Goal: Task Accomplishment & Management: Manage account settings

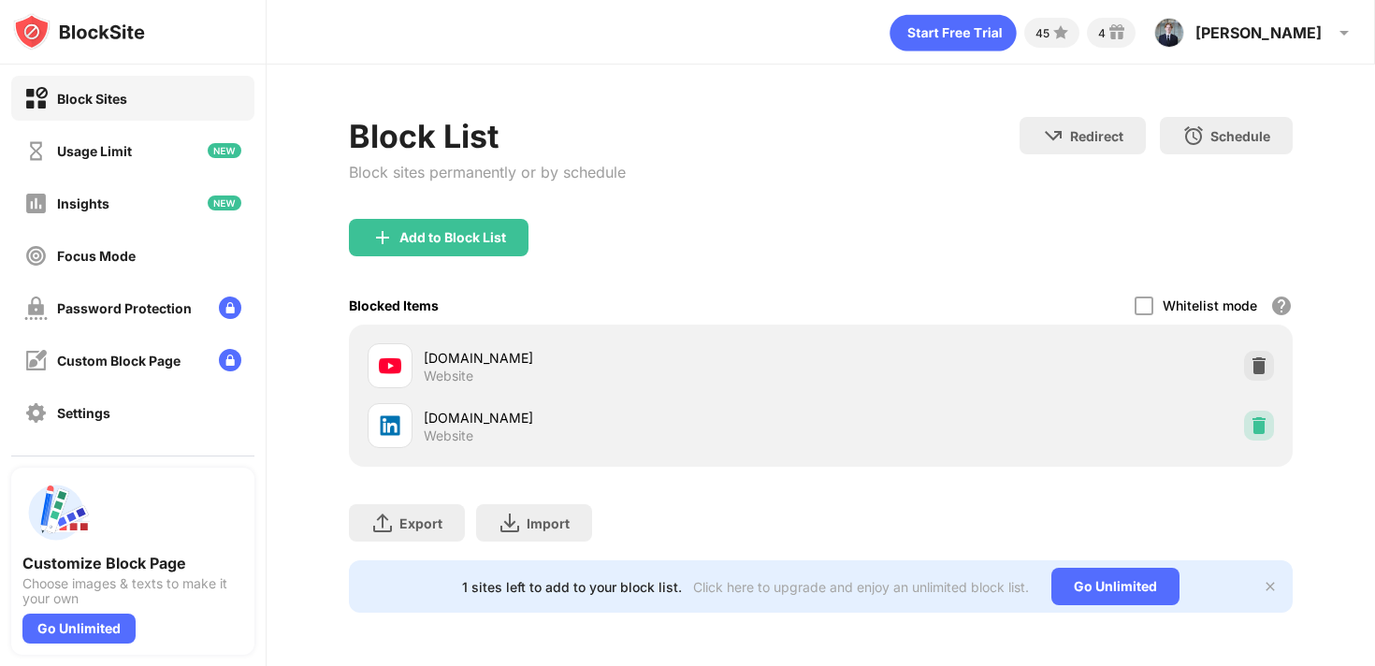
click at [1263, 425] on img at bounding box center [1258, 425] width 19 height 19
